Goal: Transaction & Acquisition: Purchase product/service

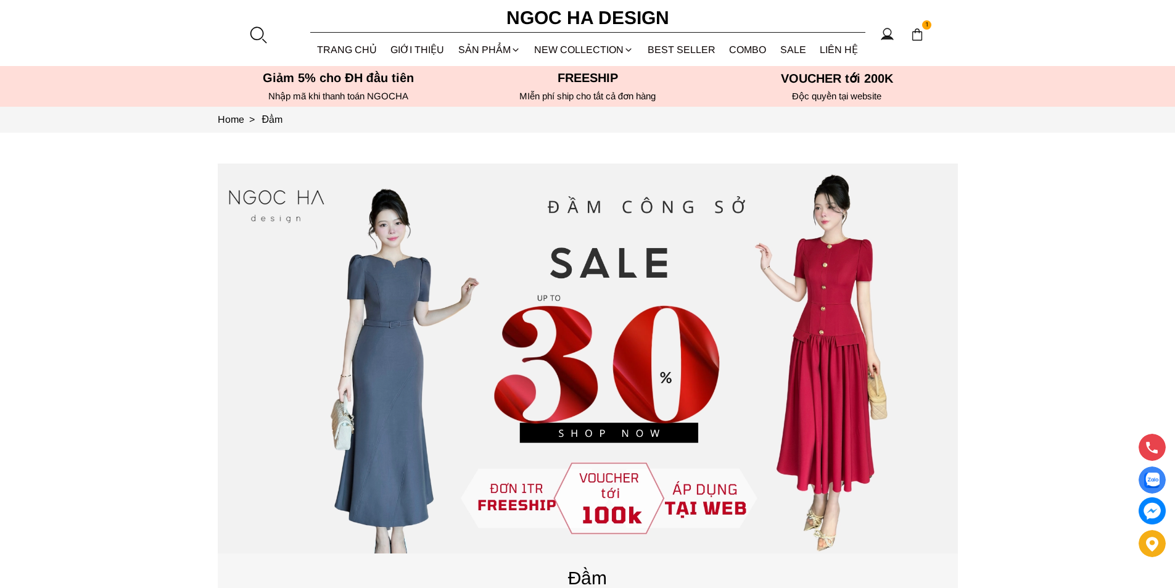
click at [258, 31] on div at bounding box center [258, 34] width 19 height 19
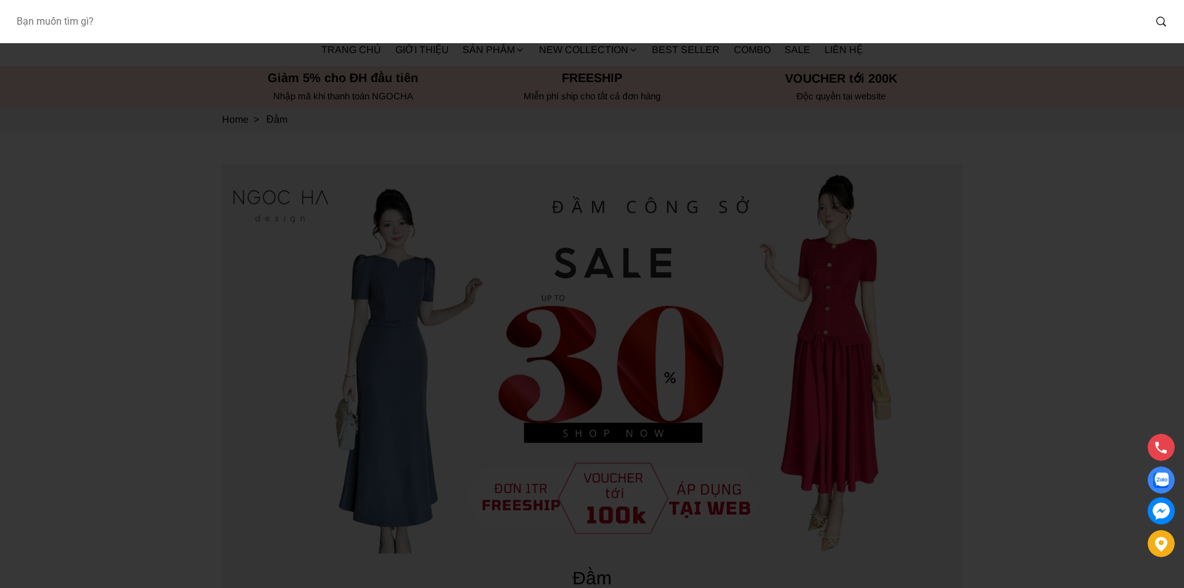
click at [143, 25] on input "Input search Bạn muốn tìm gì?" at bounding box center [575, 21] width 1139 height 28
type input "127"
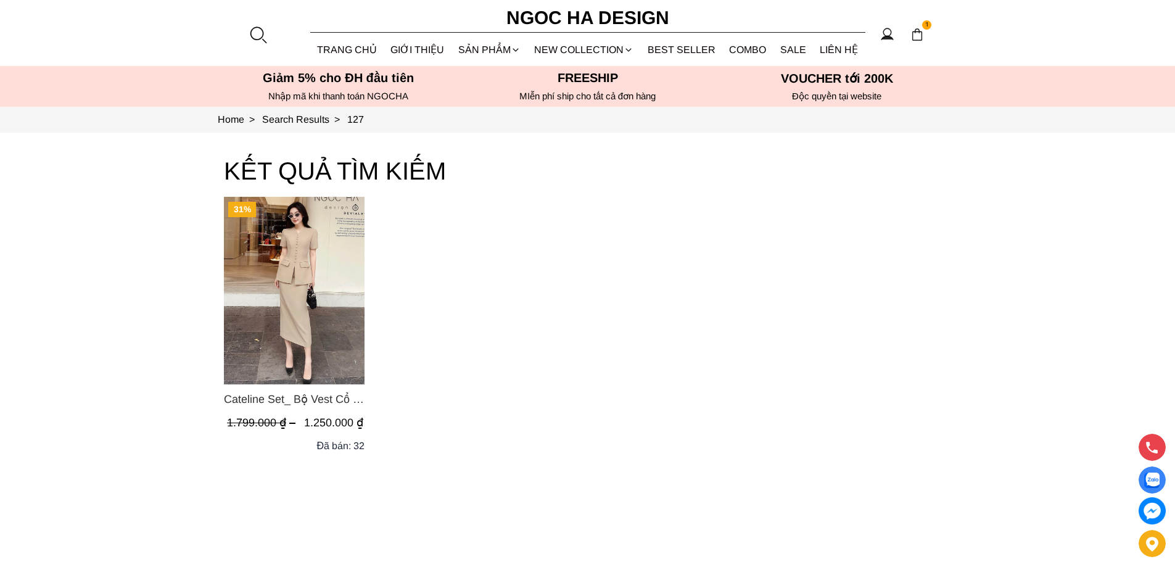
click at [277, 254] on img "Product image - Cateline Set_ Bộ Vest Cổ V Đính Cúc Nhí Chân Váy Bút Chì BJ127" at bounding box center [294, 291] width 141 height 188
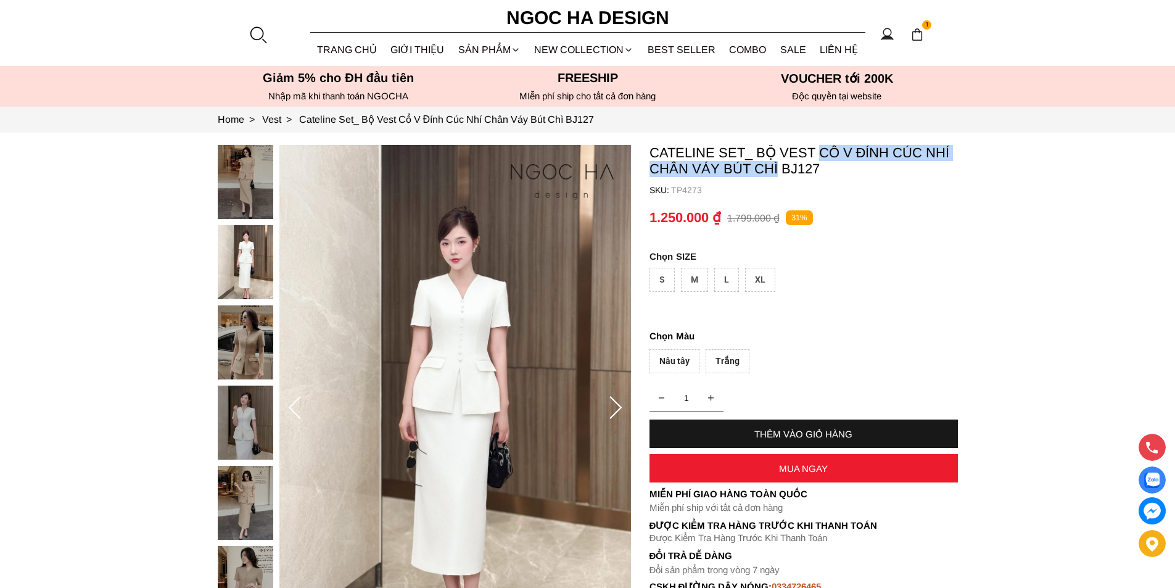
copy p "Cổ V Đính Cúc Nhí Chân Váy Bút Chì"
copy p "Cổ V Đính Cúc Nhí Chân Váy Bút Chì BJ127"
drag, startPoint x: 823, startPoint y: 145, endPoint x: 824, endPoint y: 177, distance: 32.1
click at [824, 177] on container "Cateline Set_ Bộ Vest Cổ V Đính Cúc Nhí Chân Váy Bút Chì BJ127 SKU: TP4273 1 TH…" at bounding box center [804, 375] width 308 height 461
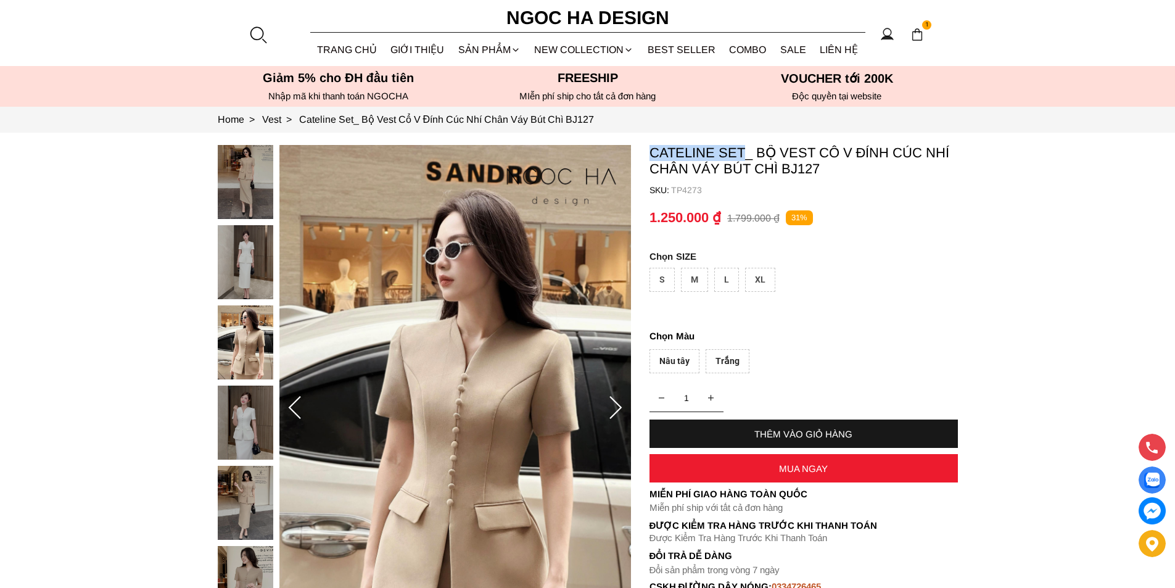
copy p "Cateline Set"
drag, startPoint x: 640, startPoint y: 149, endPoint x: 745, endPoint y: 152, distance: 104.9
click at [745, 152] on section "Cateline Set_ Bộ Vest Cổ V Đính Cúc Nhí Chân Váy Bút Chì BJ127 SKU: TP4273 1 TH…" at bounding box center [587, 408] width 1175 height 551
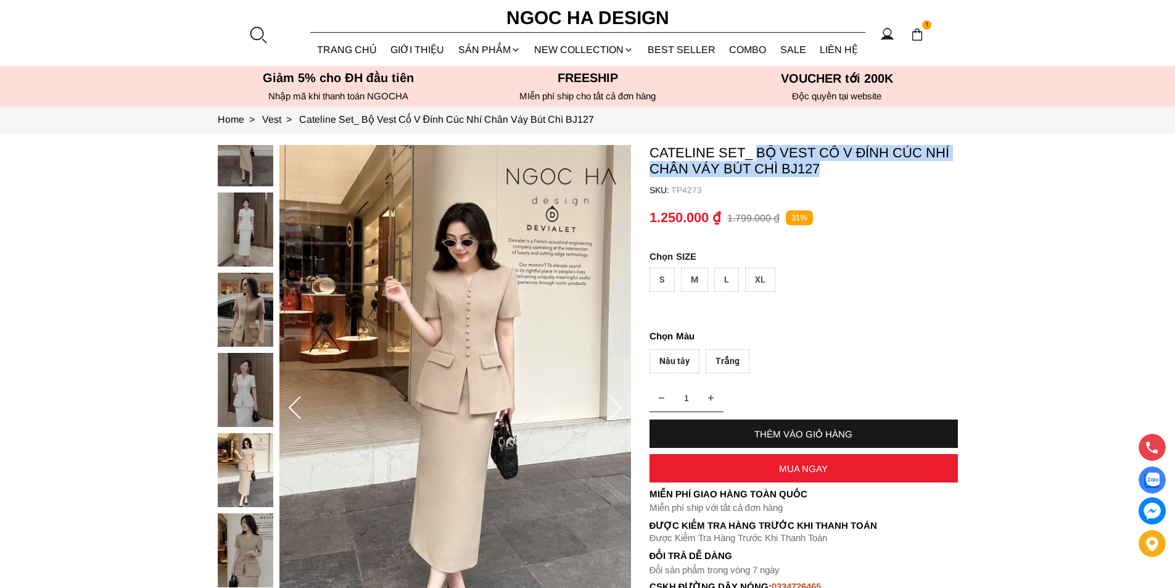
copy p "Bộ Vest Cổ V Đính Cúc Nhí Chân Váy Bút Chì BJ127"
drag, startPoint x: 757, startPoint y: 147, endPoint x: 820, endPoint y: 175, distance: 68.8
click at [820, 175] on p "Cateline Set_ Bộ Vest Cổ V Đính Cúc Nhí Chân Váy Bút Chì BJ127" at bounding box center [804, 161] width 308 height 32
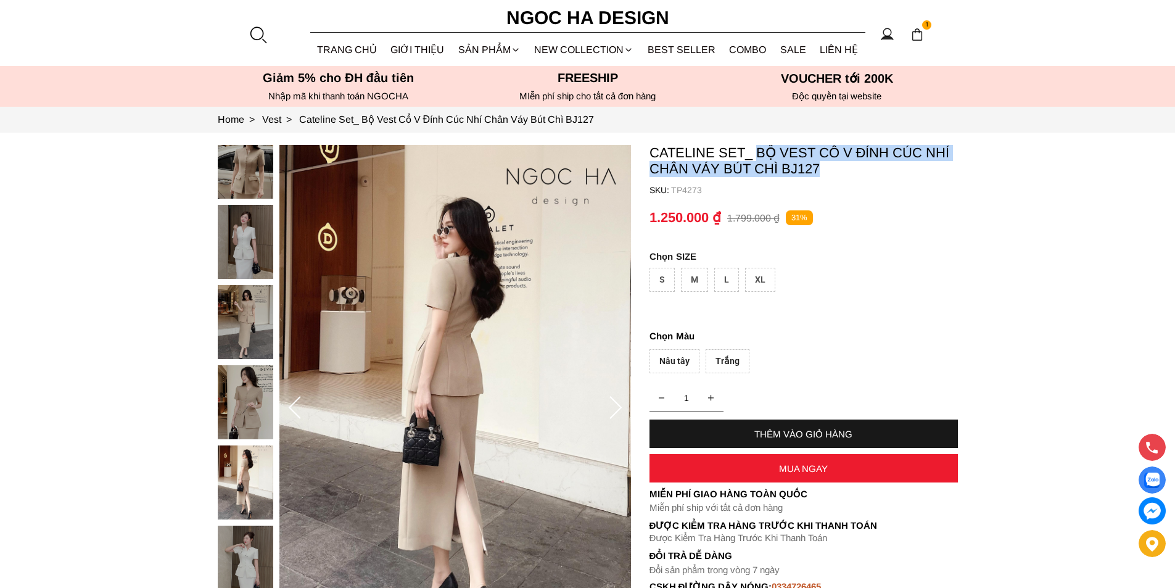
scroll to position [62, 0]
